Goal: Find specific page/section: Find specific page/section

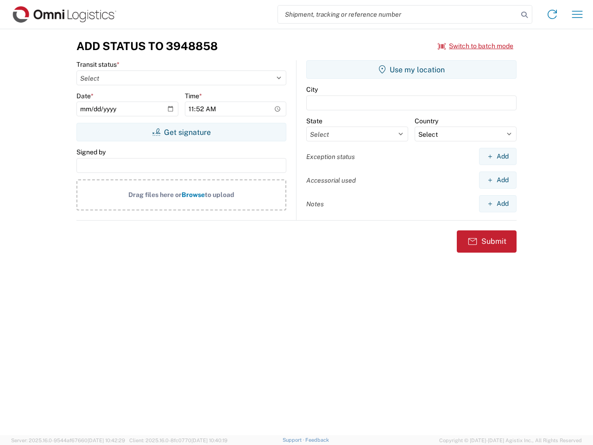
click at [398, 14] on input "search" at bounding box center [398, 15] width 240 height 18
click at [525, 15] on icon at bounding box center [524, 14] width 13 height 13
click at [552, 14] on icon at bounding box center [552, 14] width 15 height 15
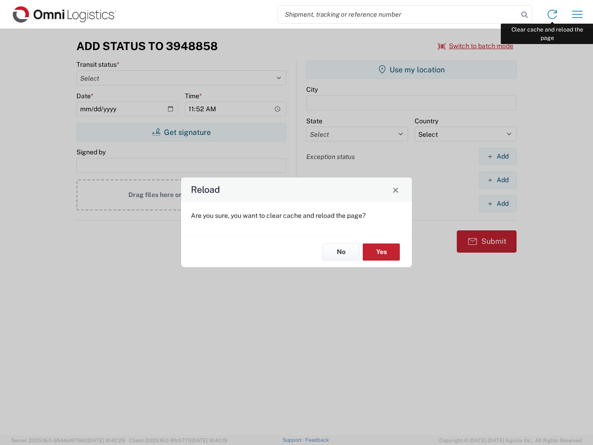
click at [577, 14] on div "Reload Are you sure, you want to clear cache and reload the page? No Yes" at bounding box center [296, 222] width 593 height 445
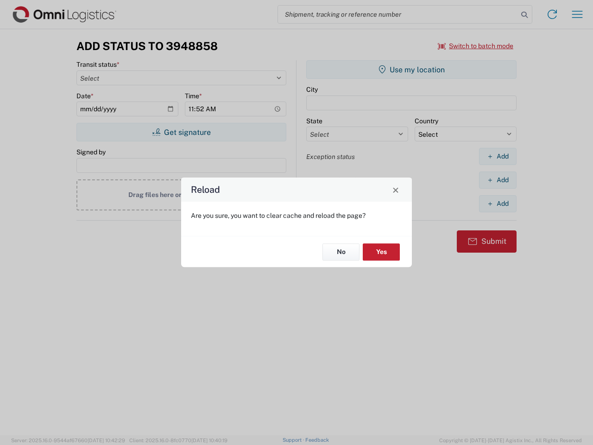
click at [476, 46] on div "Reload Are you sure, you want to clear cache and reload the page? No Yes" at bounding box center [296, 222] width 593 height 445
click at [181, 132] on div "Reload Are you sure, you want to clear cache and reload the page? No Yes" at bounding box center [296, 222] width 593 height 445
click at [411, 70] on div "Reload Are you sure, you want to clear cache and reload the page? No Yes" at bounding box center [296, 222] width 593 height 445
click at [498, 156] on div "Reload Are you sure, you want to clear cache and reload the page? No Yes" at bounding box center [296, 222] width 593 height 445
click at [498, 180] on div "Reload Are you sure, you want to clear cache and reload the page? No Yes" at bounding box center [296, 222] width 593 height 445
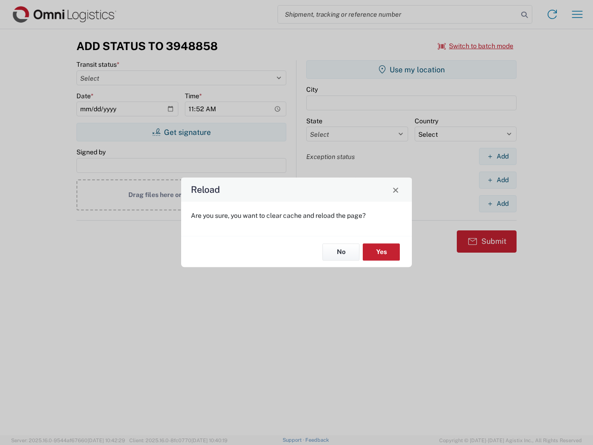
click at [498, 203] on div "Reload Are you sure, you want to clear cache and reload the page? No Yes" at bounding box center [296, 222] width 593 height 445
